Goal: Information Seeking & Learning: Learn about a topic

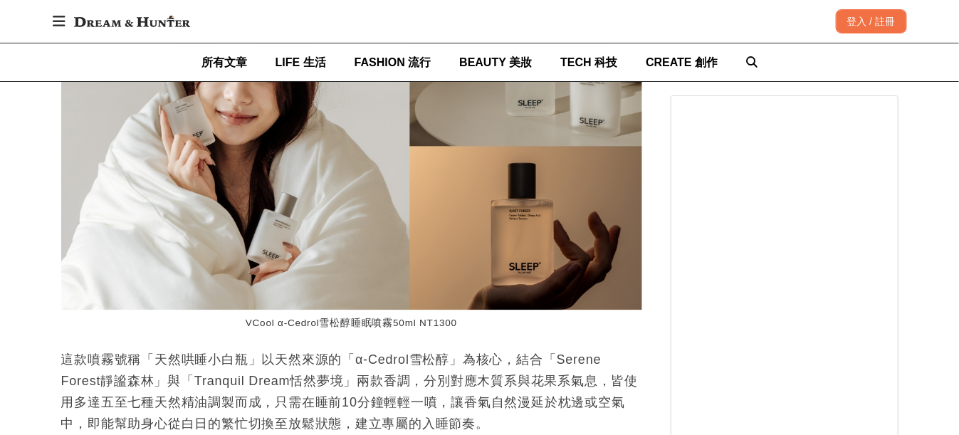
scroll to position [3276, 0]
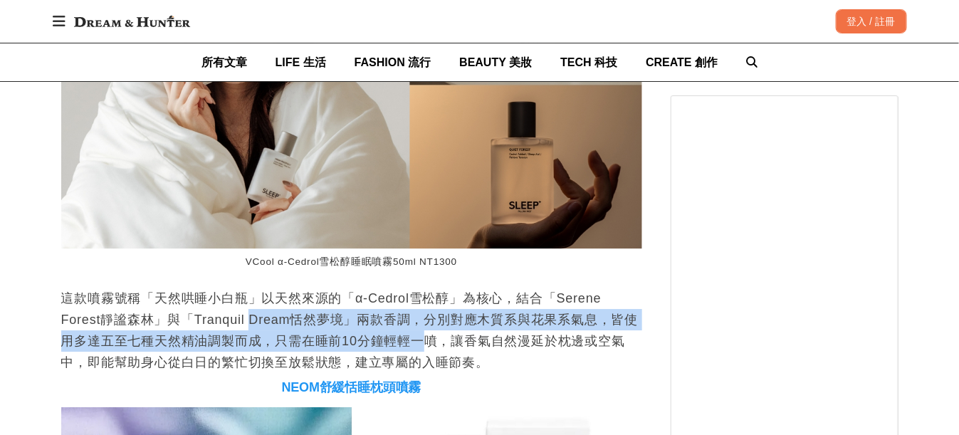
drag, startPoint x: 434, startPoint y: 350, endPoint x: 246, endPoint y: 307, distance: 192.3
click at [250, 310] on p "這款噴霧號稱「天然哄睡小白瓶」以天然來源的「α-Cedrol雪松醇」為核心，結合「Serene Forest靜謐森林」與「Tranquil Dream恬然夢境…" at bounding box center [351, 330] width 581 height 85
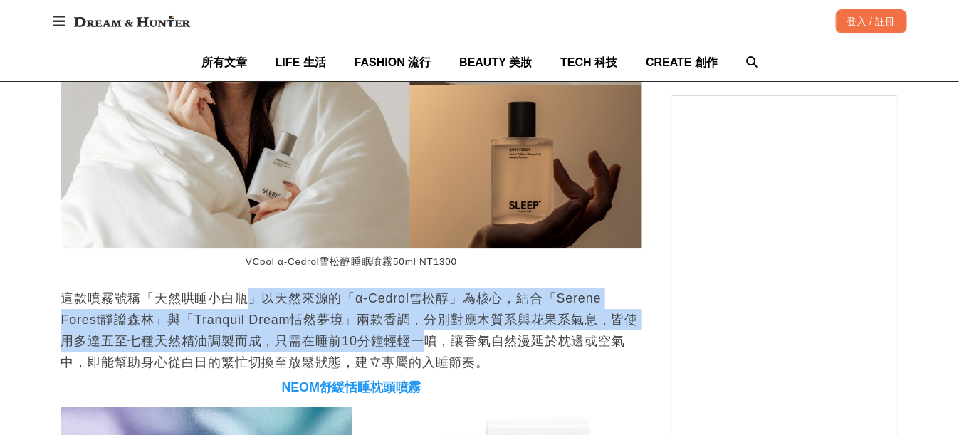
click at [246, 307] on p "這款噴霧號稱「天然哄睡小白瓶」以天然來源的「α-Cedrol雪松醇」為核心，結合「Serene Forest靜謐森林」與「Tranquil Dream恬然夢境…" at bounding box center [351, 330] width 581 height 85
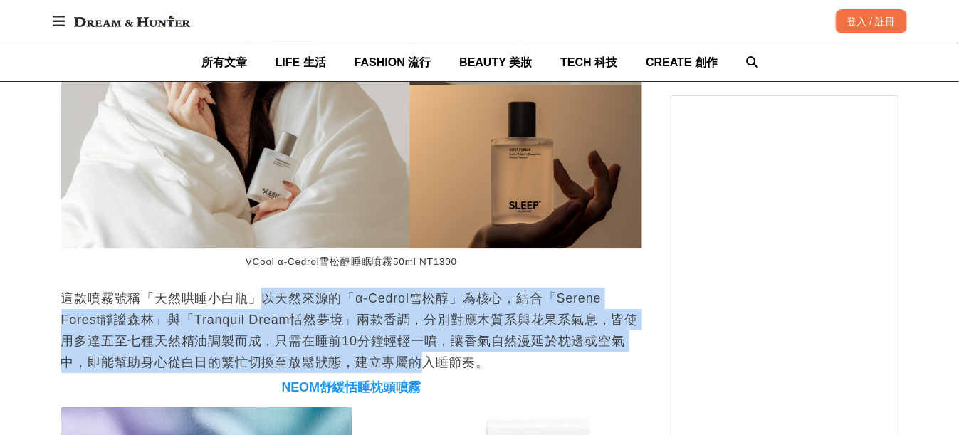
drag, startPoint x: 262, startPoint y: 306, endPoint x: 437, endPoint y: 363, distance: 183.6
click at [431, 363] on p "這款噴霧號稱「天然哄睡小白瓶」以天然來源的「α-Cedrol雪松醇」為核心，結合「Serene Forest靜謐森林」與「Tranquil Dream恬然夢境…" at bounding box center [351, 330] width 581 height 85
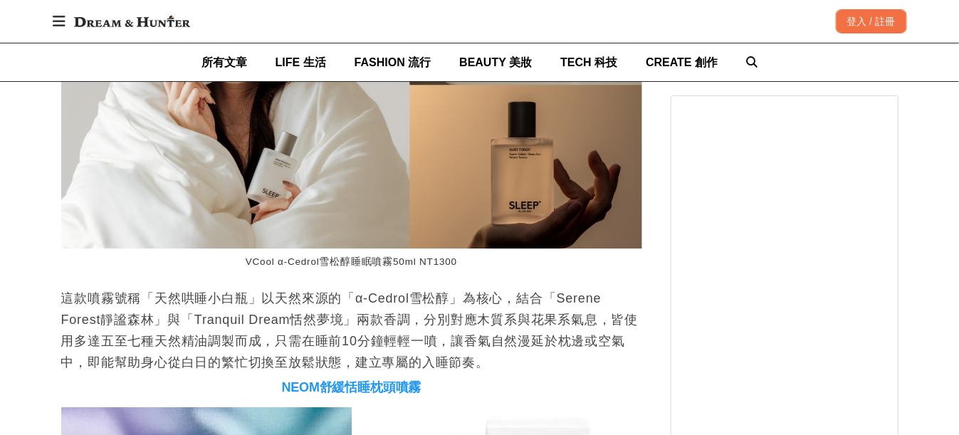
click at [444, 360] on p "這款噴霧號稱「天然哄睡小白瓶」以天然來源的「α-Cedrol雪松醇」為核心，結合「Serene Forest靜謐森林」與「Tranquil Dream恬然夢境…" at bounding box center [351, 330] width 581 height 85
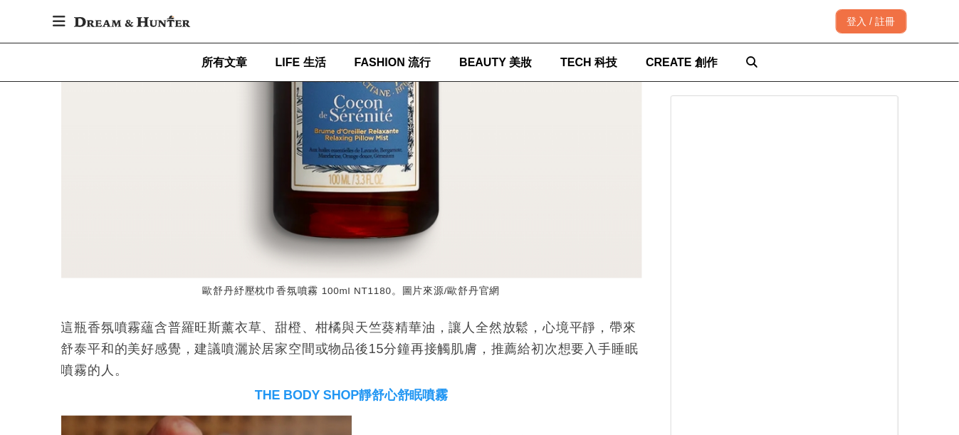
scroll to position [4487, 0]
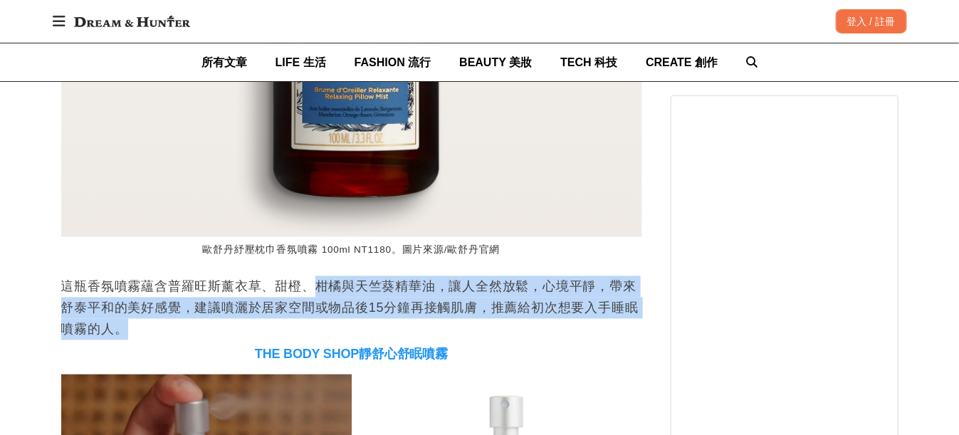
drag, startPoint x: 315, startPoint y: 277, endPoint x: 514, endPoint y: 331, distance: 206.0
click at [514, 331] on p "這瓶香氛噴霧蘊含普羅旺斯薰衣草、甜橙、柑橘與天竺葵精華油，讓人全然放鬆，心境平靜，帶來舒泰平和的美好感覺，建議噴灑於居家空間或物品後15分鐘再接觸肌膚，推薦給…" at bounding box center [351, 308] width 581 height 64
drag, startPoint x: 333, startPoint y: 298, endPoint x: 269, endPoint y: 291, distance: 65.2
click at [269, 291] on p "這瓶香氛噴霧蘊含普羅旺斯薰衣草、甜橙、柑橘與天竺葵精華油，讓人全然放鬆，心境平靜，帶來舒泰平和的美好感覺，建議噴灑於居家空間或物品後15分鐘再接觸肌膚，推薦給…" at bounding box center [351, 308] width 581 height 64
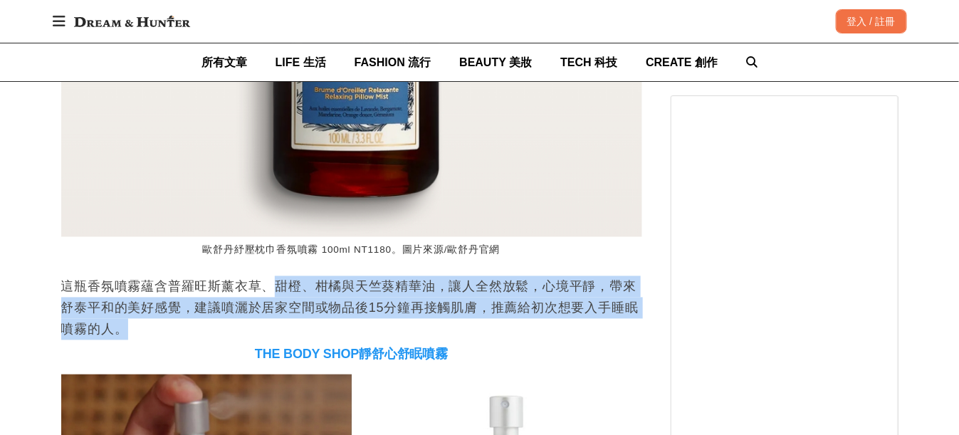
click at [268, 291] on p "這瓶香氛噴霧蘊含普羅旺斯薰衣草、甜橙、柑橘與天竺葵精華油，讓人全然放鬆，心境平靜，帶來舒泰平和的美好感覺，建議噴灑於居家空間或物品後15分鐘再接觸肌膚，推薦給…" at bounding box center [351, 308] width 581 height 64
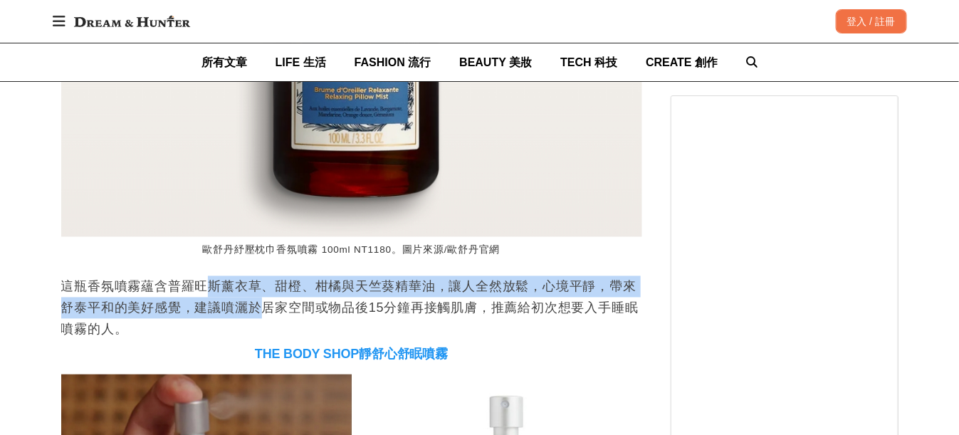
scroll to position [0, 4]
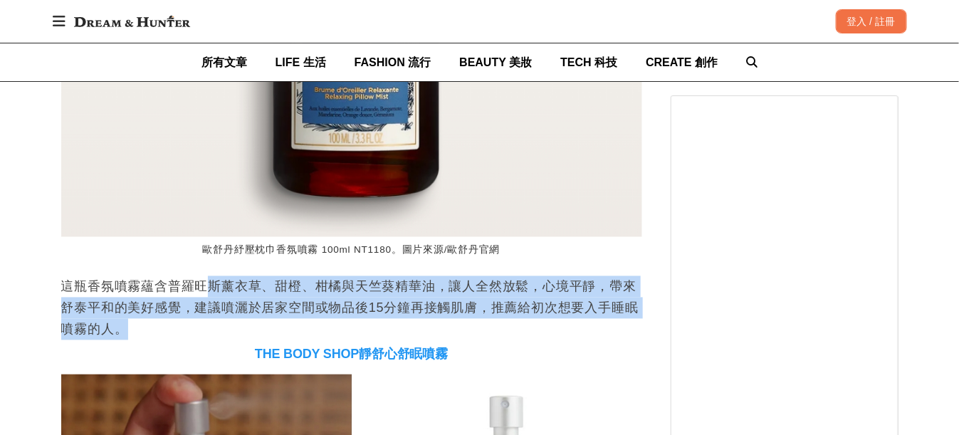
drag, startPoint x: 212, startPoint y: 283, endPoint x: 457, endPoint y: 326, distance: 248.8
click at [457, 326] on p "這瓶香氛噴霧蘊含普羅旺斯薰衣草、甜橙、柑橘與天竺葵精華油，讓人全然放鬆，心境平靜，帶來舒泰平和的美好感覺，建議噴灑於居家空間或物品後15分鐘再接觸肌膚，推薦給…" at bounding box center [351, 308] width 581 height 64
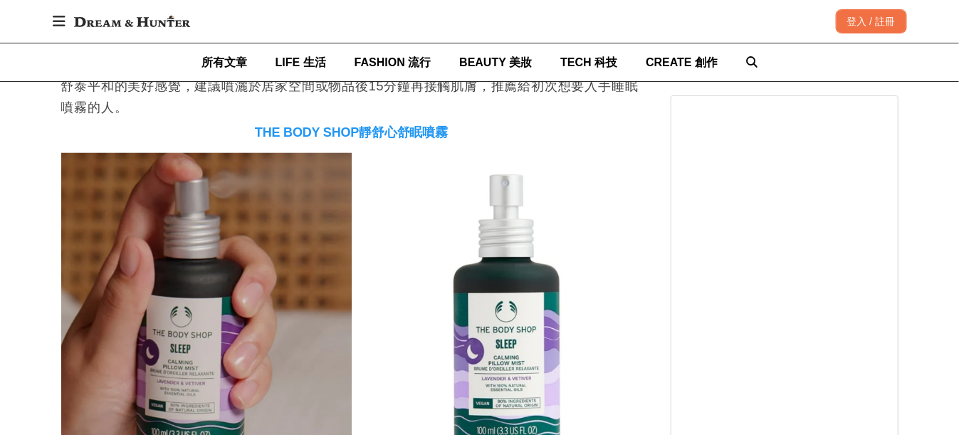
scroll to position [4914, 0]
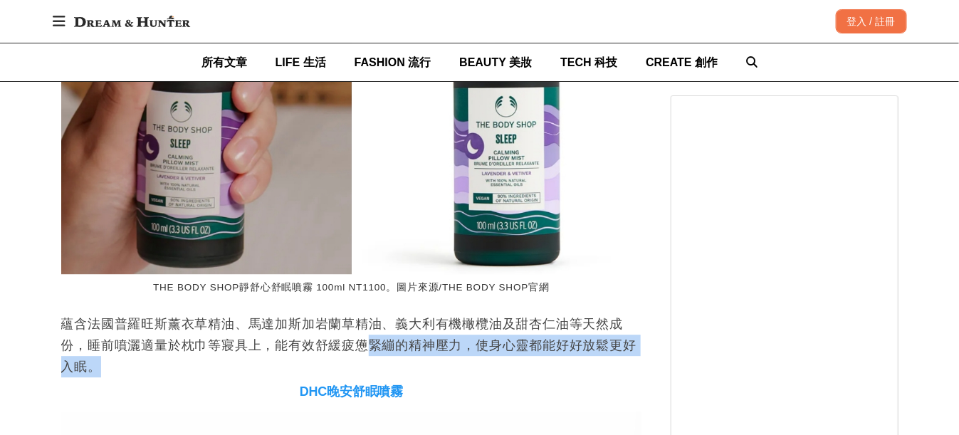
drag, startPoint x: 462, startPoint y: 359, endPoint x: 511, endPoint y: 359, distance: 48.4
click at [511, 359] on p "蘊含法國普羅旺斯薰衣草精油、馬達加斯加岩蘭草精油、義大利有機橄欖油及甜杏仁油等天然成份，睡前噴灑適量於枕巾等寢具上，能有效舒緩疲憊緊繃的精神壓力，使身心靈都能…" at bounding box center [351, 345] width 581 height 64
click at [512, 359] on p "蘊含法國普羅旺斯薰衣草精油、馬達加斯加岩蘭草精油、義大利有機橄欖油及甜杏仁油等天然成份，睡前噴灑適量於枕巾等寢具上，能有效舒緩疲憊緊繃的精神壓力，使身心靈都能…" at bounding box center [351, 345] width 581 height 64
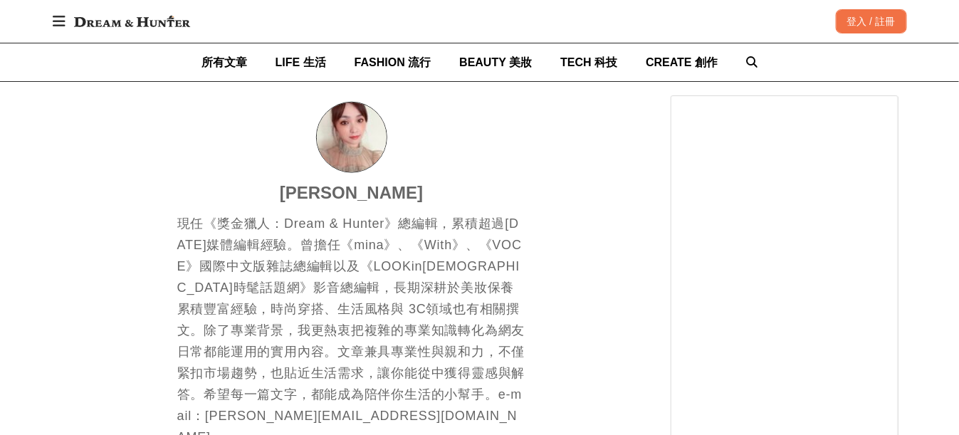
scroll to position [6196, 0]
